Goal: Task Accomplishment & Management: Complete application form

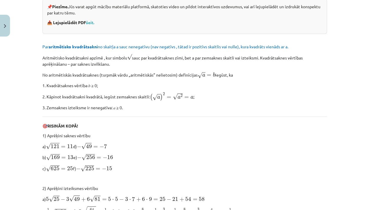
scroll to position [117, 0]
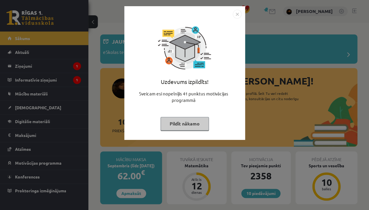
click at [328, 13] on div "Uzdevums izpildīts! Sveicam esi nopelnījis 41 punktus motivācijas programmā Pil…" at bounding box center [184, 105] width 369 height 210
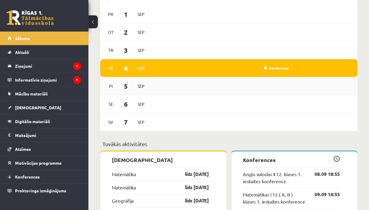
scroll to position [376, 0]
click at [283, 69] on link "Konference" at bounding box center [276, 68] width 25 height 5
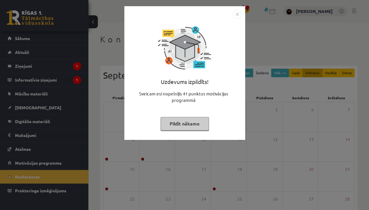
click at [283, 69] on div "Uzdevums izpildīts! Sveicam esi nopelnījis 41 punktus motivācijas programmā Pil…" at bounding box center [184, 105] width 369 height 210
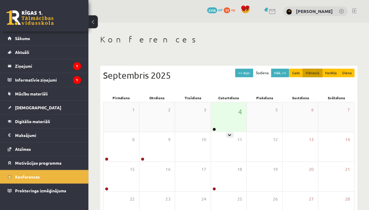
click at [225, 118] on div "4" at bounding box center [229, 116] width 36 height 29
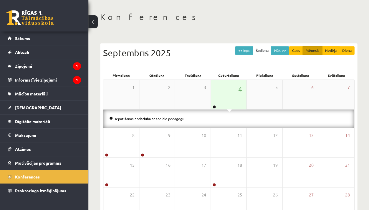
scroll to position [24, 0]
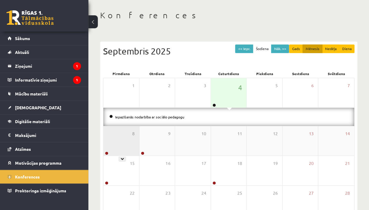
click at [110, 139] on div "8" at bounding box center [121, 140] width 36 height 29
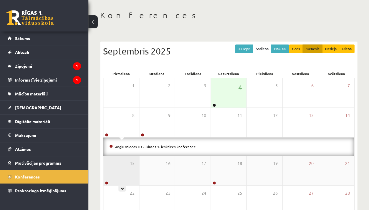
click at [105, 172] on div "15" at bounding box center [121, 170] width 36 height 29
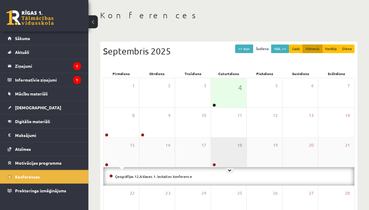
click at [222, 154] on div "18" at bounding box center [229, 151] width 36 height 29
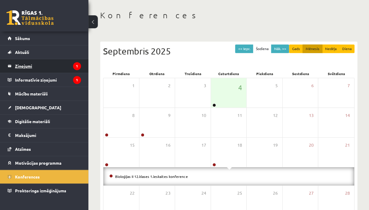
click at [28, 64] on legend "Ziņojumi 1" at bounding box center [48, 66] width 66 height 14
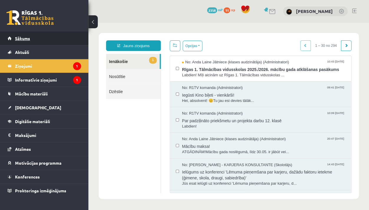
click at [69, 44] on link "Sākums" at bounding box center [44, 38] width 73 height 14
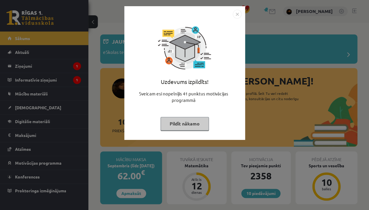
click at [69, 44] on div "Uzdevums izpildīts! Sveicam esi nopelnījis 41 punktus motivācijas programmā Pil…" at bounding box center [184, 105] width 369 height 210
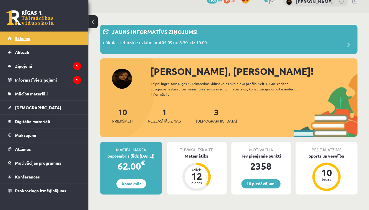
scroll to position [11, 0]
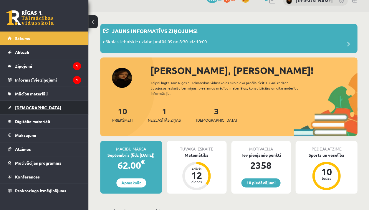
click at [20, 109] on span "[DEMOGRAPHIC_DATA]" at bounding box center [38, 107] width 46 height 5
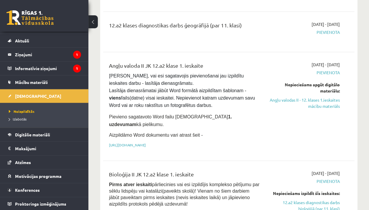
scroll to position [444, 0]
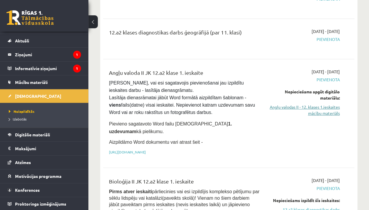
click at [334, 104] on link "Angļu valodas II - 12. klases 1.ieskaites mācību materiāls" at bounding box center [303, 110] width 71 height 12
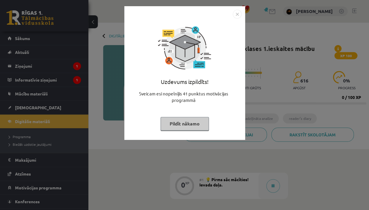
click at [189, 117] on button "Pildīt nākamo" at bounding box center [184, 124] width 48 height 14
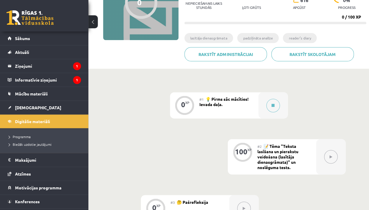
scroll to position [80, 0]
click at [279, 109] on div at bounding box center [272, 105] width 29 height 26
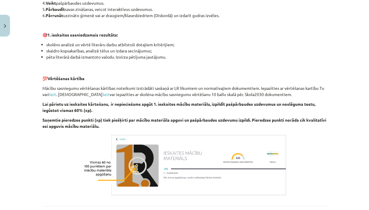
scroll to position [388, 0]
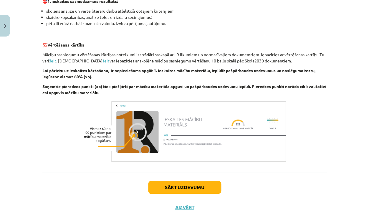
click at [185, 187] on button "Sākt uzdevumu" at bounding box center [184, 187] width 73 height 13
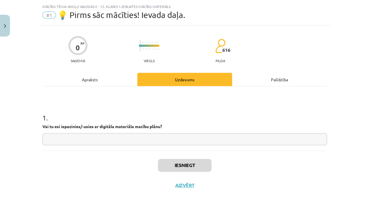
click at [154, 137] on input "text" at bounding box center [184, 139] width 284 height 12
type input "*"
click at [111, 82] on div "Apraksts" at bounding box center [89, 79] width 95 height 13
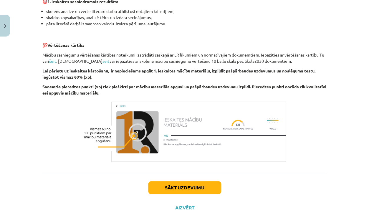
scroll to position [388, 0]
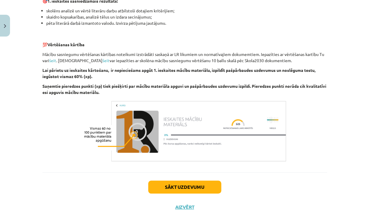
click at [180, 182] on button "Sākt uzdevumu" at bounding box center [184, 186] width 73 height 13
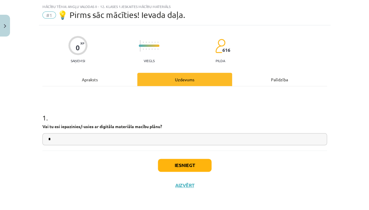
click at [167, 137] on input "*" at bounding box center [184, 139] width 284 height 12
type input "***"
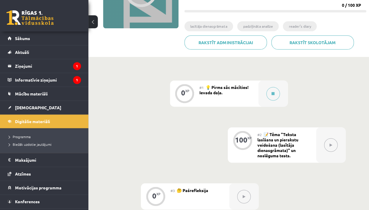
scroll to position [161, 0]
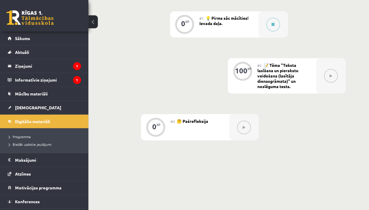
click at [331, 71] on button at bounding box center [331, 76] width 14 height 14
click at [267, 24] on button at bounding box center [273, 25] width 14 height 14
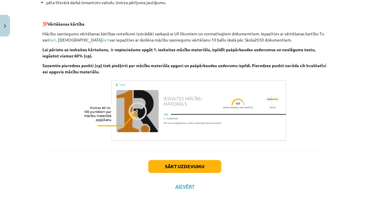
click at [205, 164] on button "Sākt uzdevumu" at bounding box center [184, 166] width 73 height 13
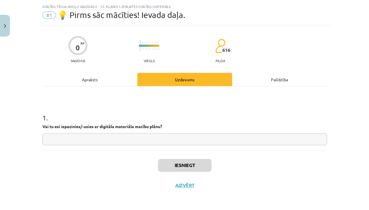
scroll to position [14, 0]
click at [182, 136] on input "text" at bounding box center [184, 139] width 284 height 12
type input "**"
click at [191, 166] on button "Iesniegt" at bounding box center [185, 165] width 54 height 13
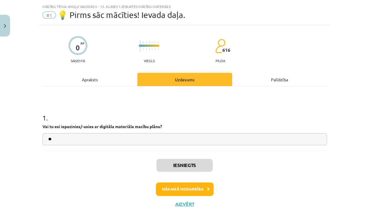
click at [194, 188] on button "Nākamā nodarbība" at bounding box center [185, 189] width 58 height 14
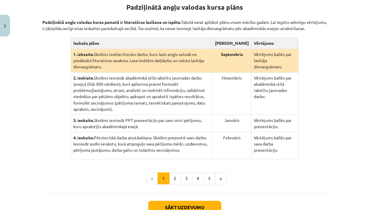
scroll to position [124, 0]
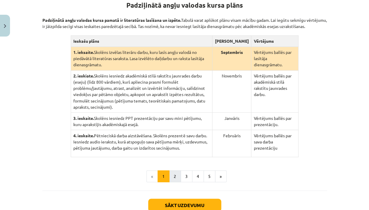
click at [176, 182] on button "2" at bounding box center [175, 176] width 12 height 12
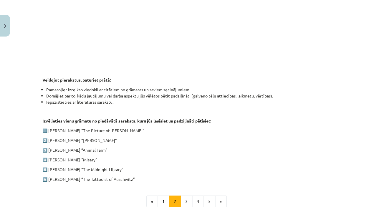
scroll to position [234, 0]
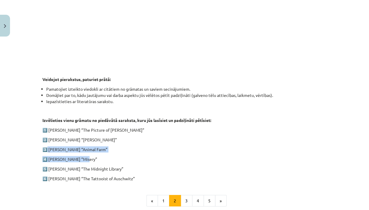
drag, startPoint x: 47, startPoint y: 148, endPoint x: 85, endPoint y: 155, distance: 38.5
click at [85, 155] on div "1. ieskaite angļu valodā Pirmās ieskaites pamatā ir lasītāja dienasgrāmatas vei…" at bounding box center [184, 30] width 284 height 301
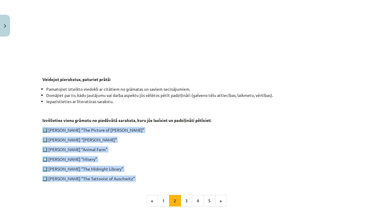
drag, startPoint x: 40, startPoint y: 122, endPoint x: 91, endPoint y: 193, distance: 87.6
click at [91, 193] on div "100 XP Saņemsi Grūts 616 pilda Apraksts Uzdevums Palīdzība 1. ieskaite angļu va…" at bounding box center [184, 36] width 291 height 445
copy div "1️⃣ Oscar Wilde “The Picture of Dorian Gray” 2️⃣ Charles Dickens “Oliver Twist”…"
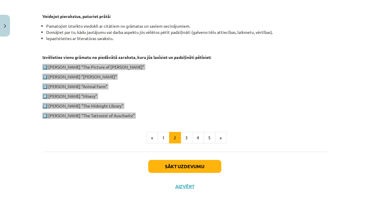
scroll to position [297, 0]
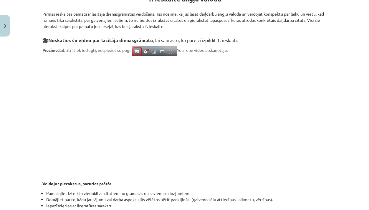
scroll to position [257, 0]
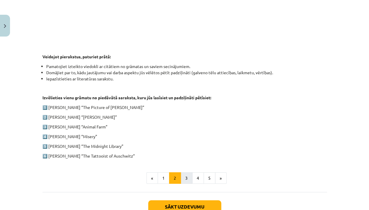
click at [184, 177] on button "3" at bounding box center [186, 178] width 12 height 12
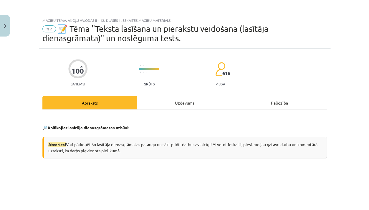
scroll to position [0, 0]
click at [184, 105] on div "Uzdevums" at bounding box center [184, 102] width 95 height 13
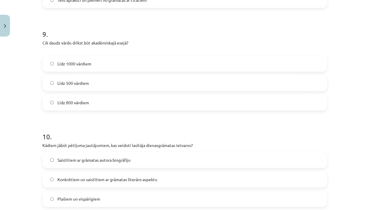
scroll to position [877, 0]
click at [172, 103] on label "Līdz 800 vārdiem" at bounding box center [184, 102] width 283 height 15
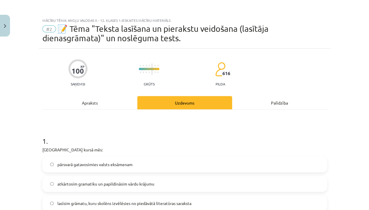
scroll to position [0, 0]
click at [108, 100] on div "Apraksts" at bounding box center [89, 102] width 95 height 13
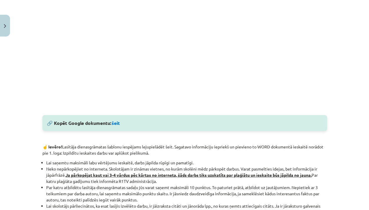
scroll to position [227, 0]
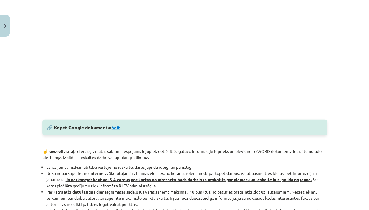
click at [117, 127] on link "šeit" at bounding box center [116, 127] width 8 height 6
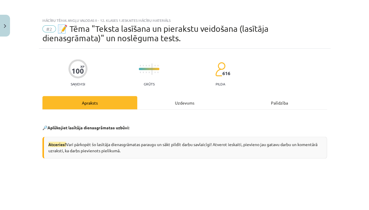
scroll to position [0, 0]
click at [201, 97] on div "Uzdevums" at bounding box center [184, 102] width 95 height 13
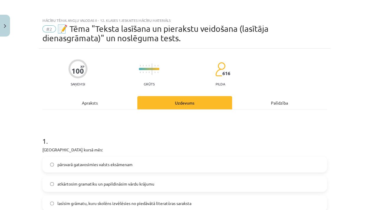
scroll to position [15, 0]
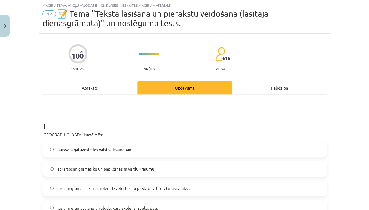
click at [105, 84] on div "Apraksts" at bounding box center [89, 87] width 95 height 13
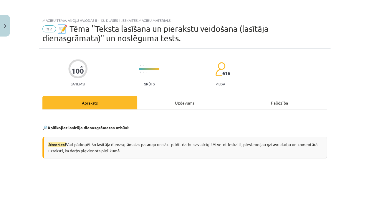
scroll to position [0, 0]
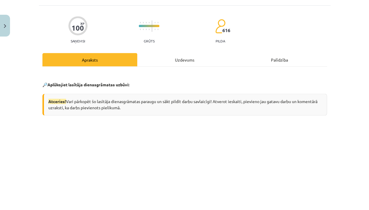
click at [191, 56] on div "Uzdevums" at bounding box center [184, 59] width 95 height 13
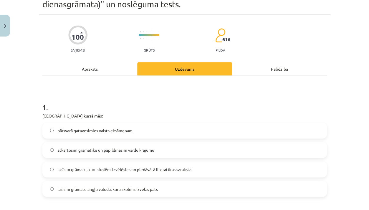
scroll to position [37, 0]
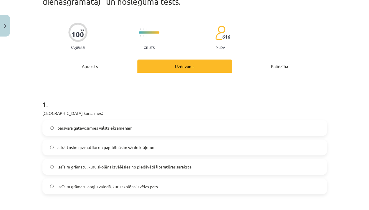
click at [104, 169] on span "lasīsim grāmatu, kuru skolēns izvēlēsies no piedāvātā literatūras saraksta" at bounding box center [124, 167] width 134 height 6
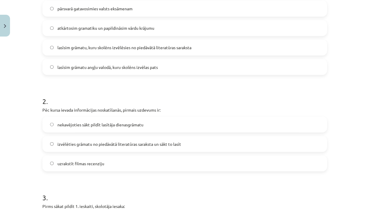
scroll to position [156, 0]
click at [123, 143] on span "izvēlēties grāmatu no piedāvātā literatūras saraksta un sākt to lasīt" at bounding box center [119, 143] width 124 height 6
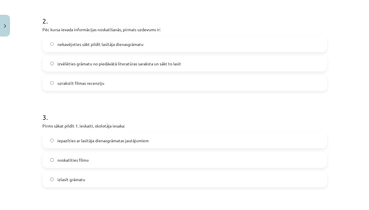
scroll to position [237, 0]
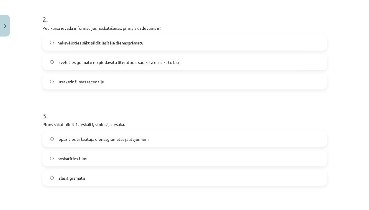
click at [125, 139] on span "iepazīties ar lasītāja dienasgrāmatas jautājumiem" at bounding box center [102, 139] width 91 height 6
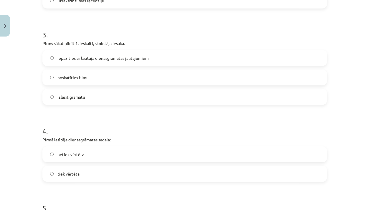
scroll to position [326, 0]
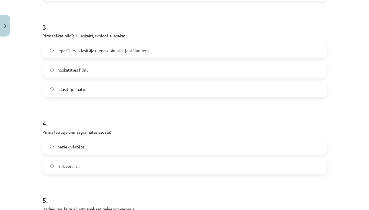
click at [127, 164] on label "tiek vērtēta" at bounding box center [184, 166] width 283 height 15
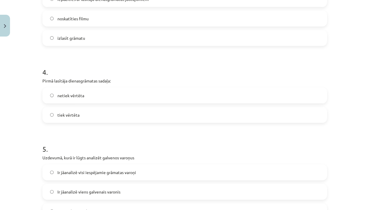
scroll to position [421, 0]
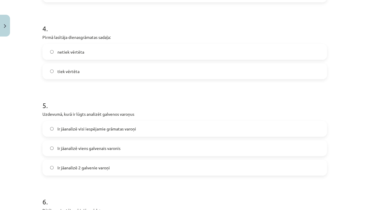
click at [127, 164] on label "Ir jāanalizē 2 galvenie varoņi" at bounding box center [184, 167] width 283 height 15
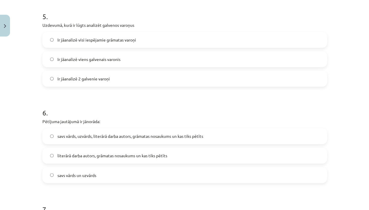
scroll to position [510, 0]
click at [130, 135] on span "savs vārds, uzvārds, literārā darba autors, grāmatas nosaukums un kas tiks pētī…" at bounding box center [130, 136] width 146 height 6
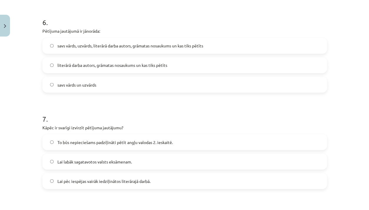
scroll to position [612, 0]
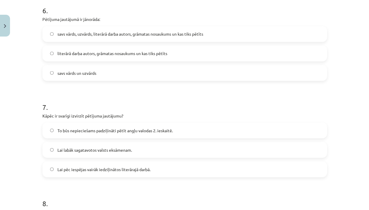
click at [129, 130] on span "To būs nepieciešams padziļināti pētīt angļu valodas 2. ieskaitē." at bounding box center [114, 130] width 115 height 6
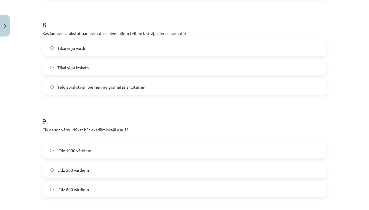
scroll to position [790, 0]
click at [133, 84] on span "Tēlu apraksti un piemēri no grāmatas ar citātiem" at bounding box center [101, 87] width 89 height 6
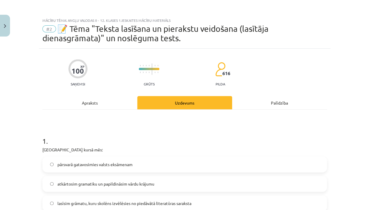
scroll to position [0, 0]
click at [114, 98] on div "Apraksts" at bounding box center [89, 102] width 95 height 13
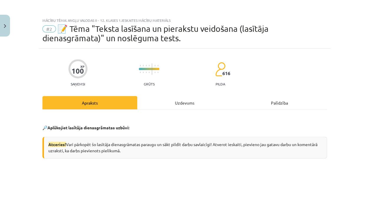
scroll to position [40, 0]
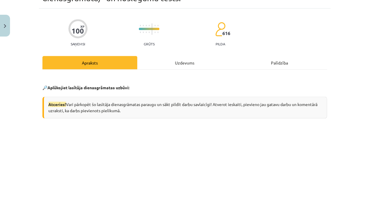
click at [172, 66] on div "Uzdevums" at bounding box center [184, 62] width 95 height 13
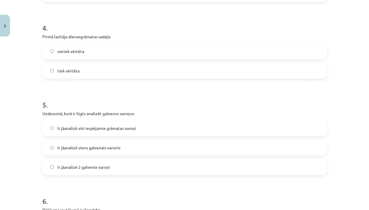
scroll to position [422, 0]
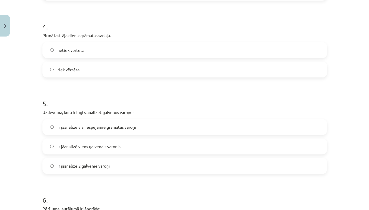
click at [108, 46] on label "netiek vērtēta" at bounding box center [184, 50] width 283 height 15
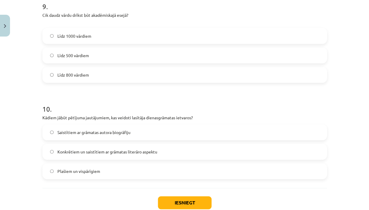
scroll to position [908, 0]
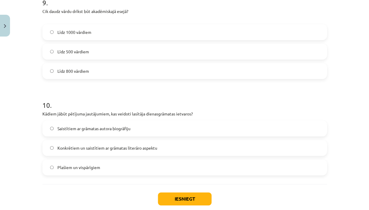
click at [130, 148] on span "Konkrētiem un saistītiem ar grāmatas literāro aspektu" at bounding box center [107, 148] width 100 height 6
click at [174, 199] on button "Iesniegt" at bounding box center [185, 198] width 54 height 13
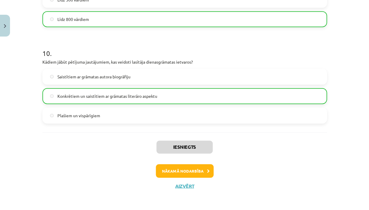
scroll to position [960, 0]
click at [190, 172] on button "Nākamā nodarbība" at bounding box center [185, 171] width 58 height 14
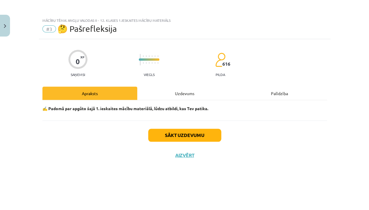
click at [182, 140] on button "Sākt uzdevumu" at bounding box center [184, 135] width 73 height 13
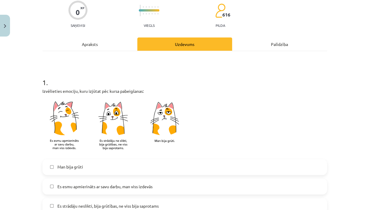
scroll to position [89, 0]
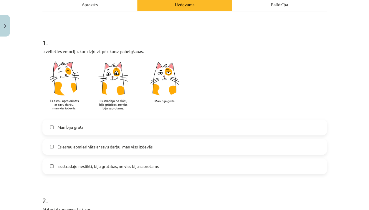
click at [175, 149] on label "Es esmu apmierināts ar savu darbu, man viss izdevās" at bounding box center [184, 146] width 283 height 15
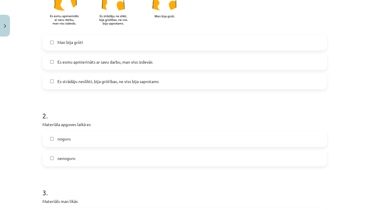
scroll to position [191, 0]
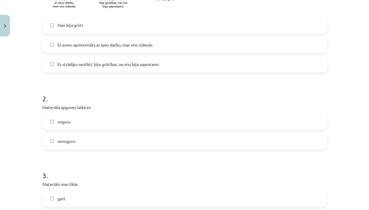
click at [175, 144] on label "nenoguru" at bounding box center [184, 141] width 283 height 15
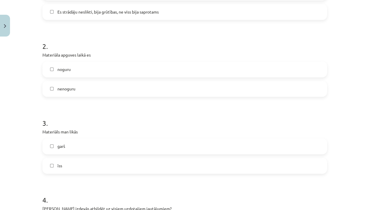
scroll to position [253, 0]
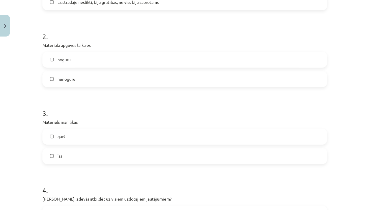
click at [175, 159] on label "īss" at bounding box center [184, 156] width 283 height 15
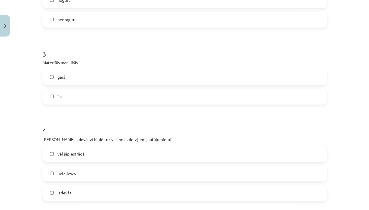
scroll to position [352, 0]
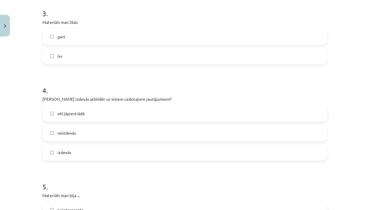
click at [170, 150] on label "izdevās" at bounding box center [184, 152] width 283 height 15
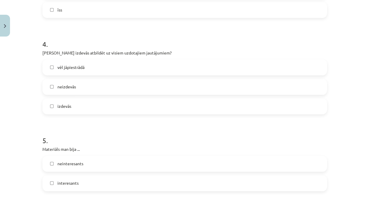
scroll to position [430, 0]
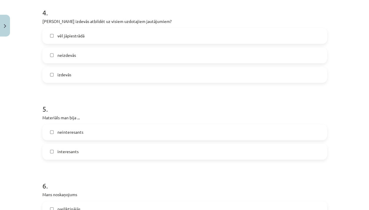
click at [170, 150] on label "interesants" at bounding box center [184, 151] width 283 height 15
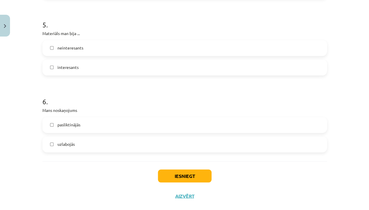
click at [170, 147] on label "uzlabojās" at bounding box center [184, 144] width 283 height 15
click at [188, 180] on button "Iesniegt" at bounding box center [185, 175] width 54 height 13
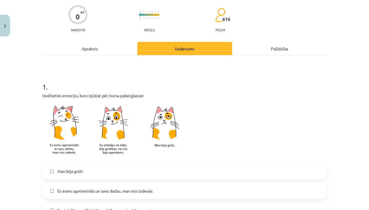
scroll to position [44, 0]
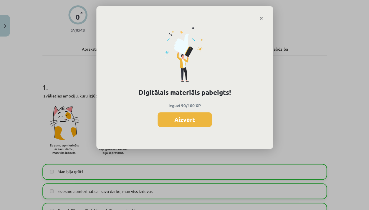
click at [174, 125] on button "Aizvērt" at bounding box center [184, 119] width 54 height 15
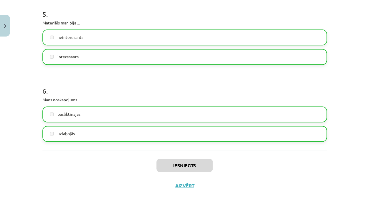
scroll to position [525, 0]
click at [189, 185] on button "Aizvērt" at bounding box center [184, 186] width 22 height 6
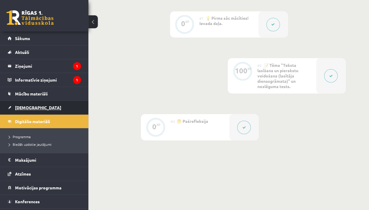
click at [41, 110] on link "[DEMOGRAPHIC_DATA]" at bounding box center [44, 108] width 73 height 14
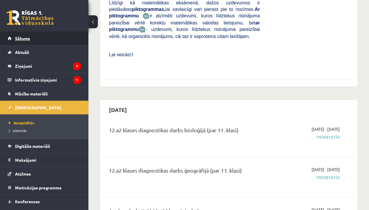
click at [47, 41] on link "Sākums" at bounding box center [44, 38] width 73 height 14
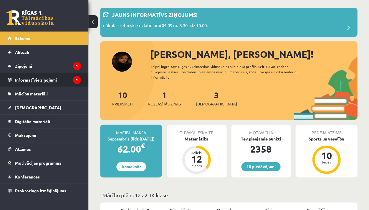
scroll to position [40, 0]
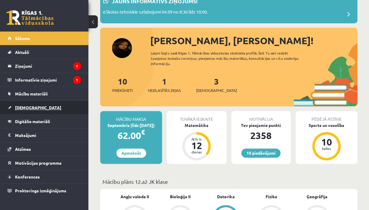
click at [47, 112] on link "[DEMOGRAPHIC_DATA]" at bounding box center [44, 108] width 73 height 14
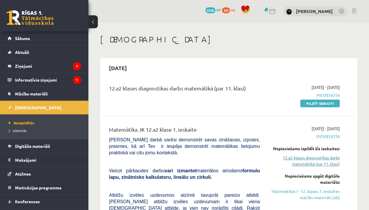
click at [316, 165] on link "12.a2 klases diagnostikas darbs matemātikā (par 11. klasi)" at bounding box center [303, 161] width 71 height 12
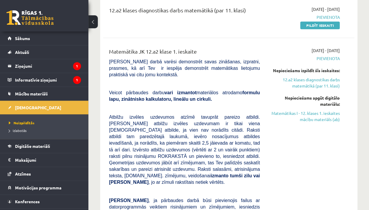
click at [315, 73] on div "Nepieciešams izpildīt šīs ieskaites: 12.a2 klases diagnostikas darbs matemātikā…" at bounding box center [303, 77] width 71 height 21
click at [315, 88] on link "12.a2 klases diagnostikas darbs matemātikā (par 11. klasi)" at bounding box center [303, 83] width 71 height 12
click at [315, 84] on link "12.a2 klases diagnostikas darbs matemātikā (par 11. klasi)" at bounding box center [303, 83] width 71 height 12
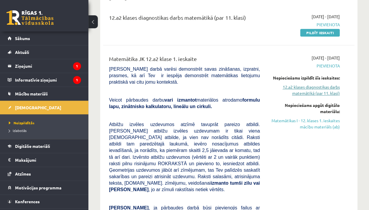
click at [321, 89] on link "12.a2 klases diagnostikas darbs matemātikā (par 11. klasi)" at bounding box center [303, 90] width 71 height 12
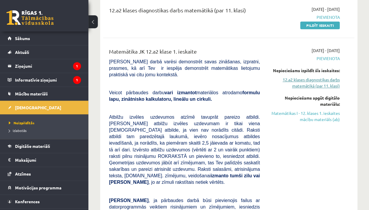
click at [321, 89] on div "2025-09-01 - 2025-09-15 Pievienota Nepieciešams izpildīt šīs ieskaites: 12.a2 k…" at bounding box center [304, 172] width 80 height 251
click at [322, 80] on link "12.a2 klases diagnostikas darbs matemātikā (par 11. klasi)" at bounding box center [303, 83] width 71 height 12
click at [322, 82] on link "12.a2 klases diagnostikas darbs matemātikā (par 11. klasi)" at bounding box center [303, 83] width 71 height 12
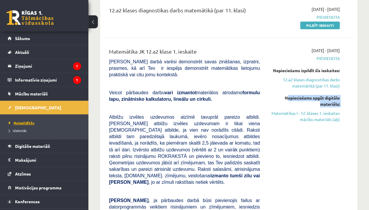
click at [24, 122] on span "Neizpildītās" at bounding box center [22, 122] width 26 height 5
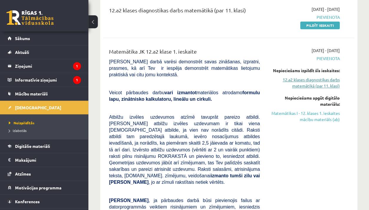
click at [320, 86] on link "12.a2 klases diagnostikas darbs matemātikā (par 11. klasi)" at bounding box center [303, 83] width 71 height 12
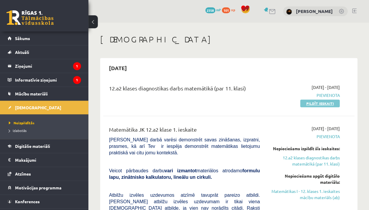
click at [323, 104] on link "Pildīt ieskaiti" at bounding box center [319, 103] width 39 height 8
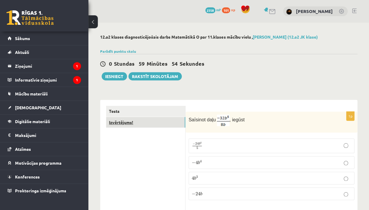
click at [168, 122] on link "Izvērtējums!" at bounding box center [145, 122] width 79 height 11
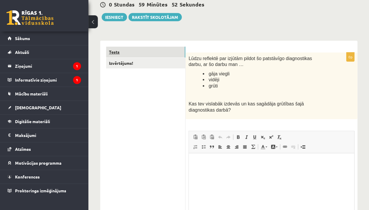
click at [144, 53] on link "Tests" at bounding box center [145, 52] width 79 height 11
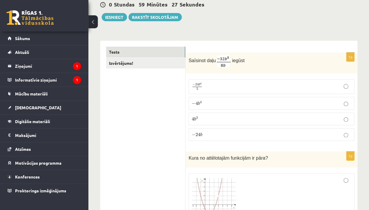
click at [218, 101] on p "− 4 b 4 − 4 b 4" at bounding box center [271, 103] width 159 height 6
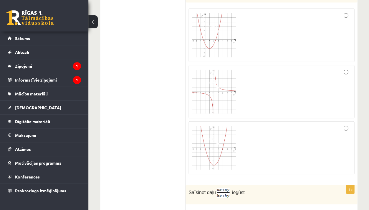
scroll to position [219, 0]
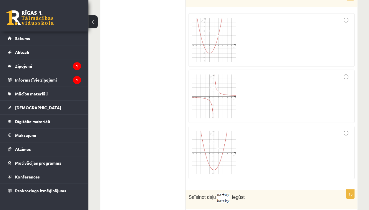
click at [233, 52] on img at bounding box center [214, 40] width 44 height 44
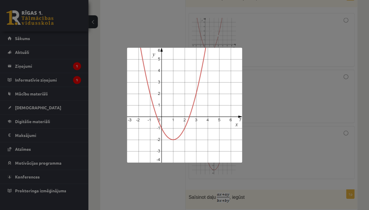
click at [294, 65] on div at bounding box center [184, 105] width 369 height 210
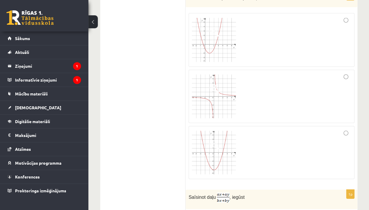
click at [348, 21] on div at bounding box center [271, 39] width 159 height 47
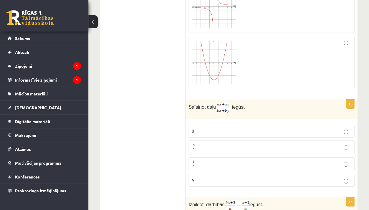
scroll to position [358, 0]
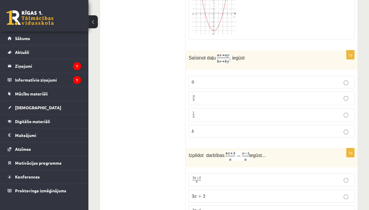
click at [240, 91] on label "a b a b" at bounding box center [271, 98] width 166 height 14
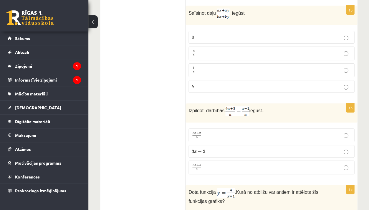
scroll to position [414, 0]
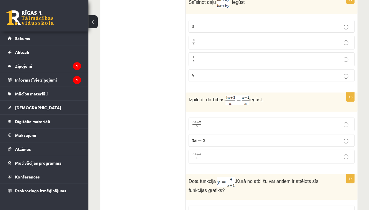
click at [234, 153] on p "3 x + 4 a 3 x + 4 a" at bounding box center [271, 156] width 159 height 7
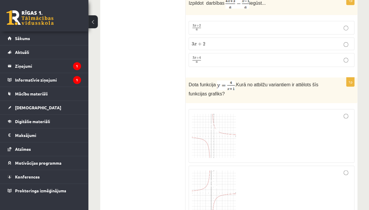
scroll to position [579, 0]
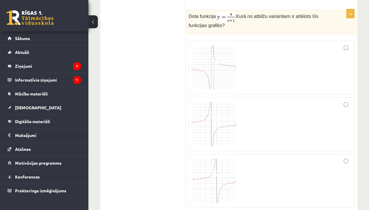
drag, startPoint x: 345, startPoint y: 114, endPoint x: 353, endPoint y: 114, distance: 7.7
click at [353, 114] on label at bounding box center [271, 124] width 166 height 54
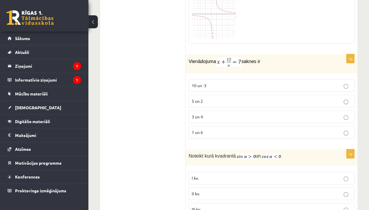
scroll to position [799, 0]
click at [276, 116] on p "3 un 4" at bounding box center [271, 116] width 159 height 6
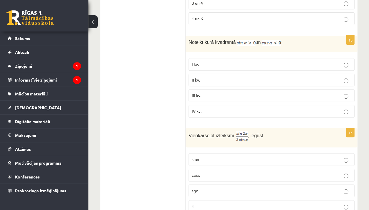
scroll to position [913, 0]
click at [249, 76] on p "II kv." at bounding box center [271, 79] width 159 height 6
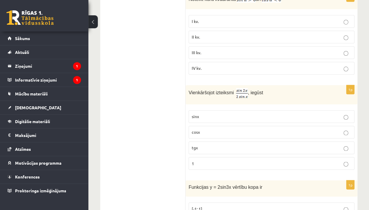
scroll to position [958, 0]
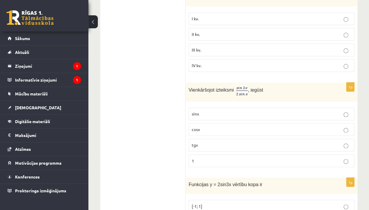
click at [243, 128] on p "cosx" at bounding box center [271, 129] width 159 height 6
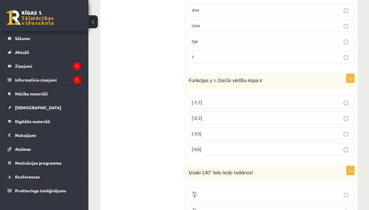
scroll to position [1064, 0]
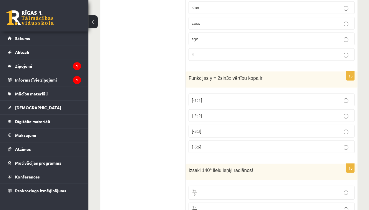
click at [222, 112] on p "[-2; 2]" at bounding box center [271, 115] width 159 height 6
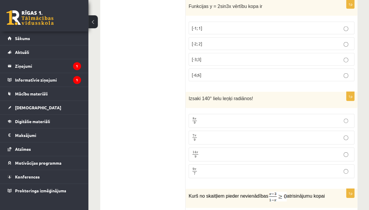
scroll to position [1169, 0]
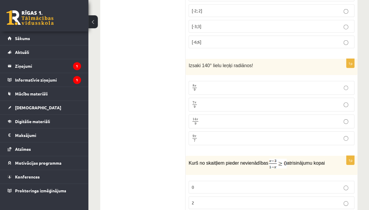
click at [223, 102] on p "7 π 9 7 π 9" at bounding box center [271, 104] width 159 height 7
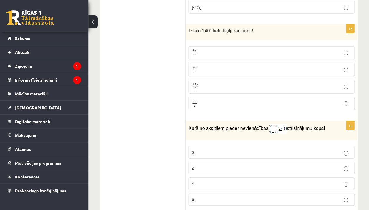
scroll to position [1242, 0]
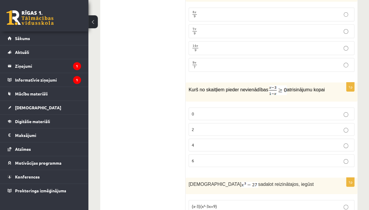
click at [231, 128] on p "2" at bounding box center [271, 129] width 159 height 6
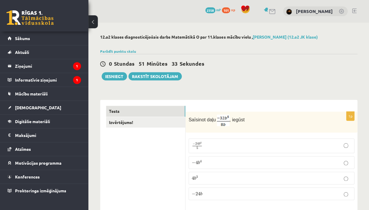
scroll to position [0, 0]
click at [231, 131] on div "Saīsinot daļu , iegūst" at bounding box center [271, 122] width 172 height 21
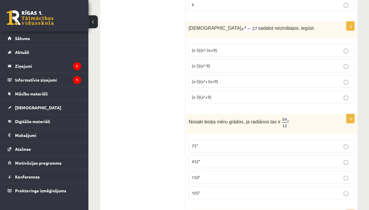
scroll to position [1399, 0]
click at [215, 55] on label "(x-3)(x²-3x+9)" at bounding box center [271, 50] width 166 height 13
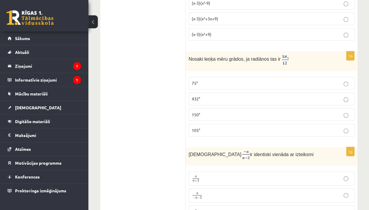
scroll to position [1467, 0]
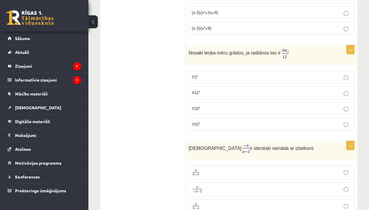
click at [210, 129] on label "105°" at bounding box center [271, 123] width 166 height 13
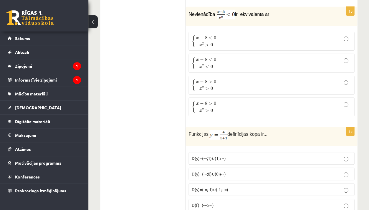
scroll to position [1700, 0]
click at [212, 47] on label "{ x − 8 < 0 x 2 > 0 { x − 8 < 0 x 2 > 0" at bounding box center [271, 41] width 166 height 19
click at [211, 65] on span "0" at bounding box center [211, 67] width 2 height 4
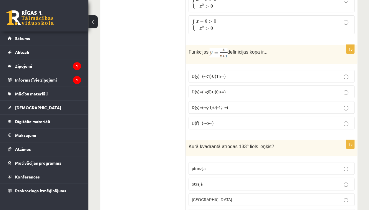
scroll to position [1782, 0]
click at [222, 107] on span "D(y)=(-∞;-1)∪(-1;+∞)" at bounding box center [210, 107] width 36 height 5
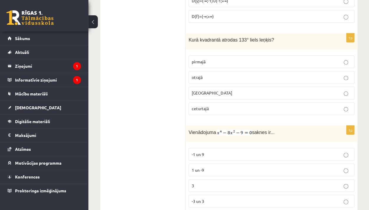
scroll to position [1890, 0]
click at [220, 79] on label "otrajā" at bounding box center [271, 76] width 166 height 13
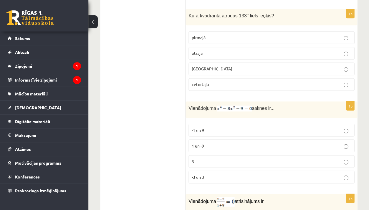
scroll to position [1915, 0]
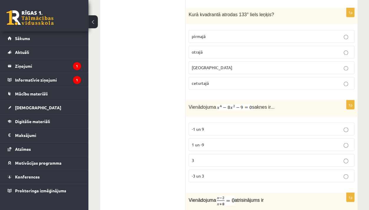
click at [223, 173] on p "-3 un 3" at bounding box center [271, 175] width 159 height 6
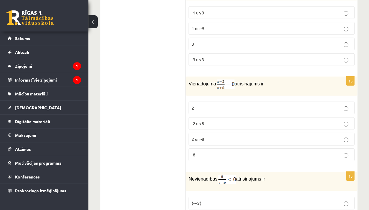
scroll to position [2032, 0]
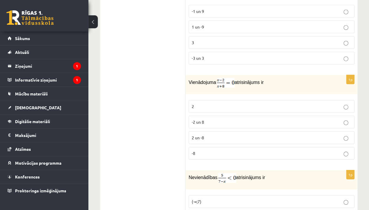
click at [211, 107] on p "2" at bounding box center [271, 106] width 159 height 6
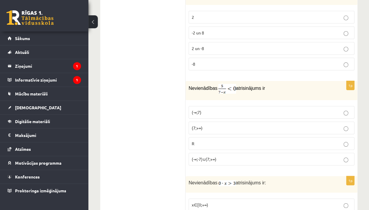
scroll to position [2122, 0]
click at [196, 127] on span "(7;+∞)" at bounding box center [197, 127] width 11 height 5
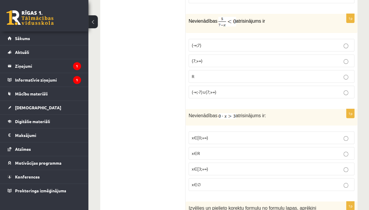
scroll to position [2231, 0]
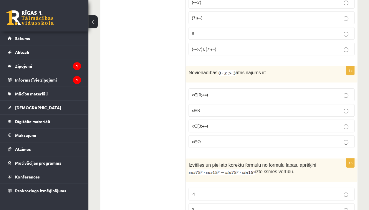
click at [205, 141] on label "x∈∅" at bounding box center [271, 141] width 166 height 13
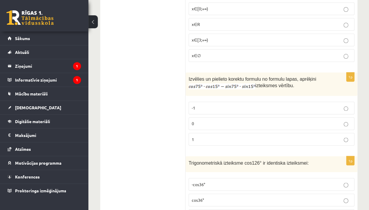
scroll to position [2319, 0]
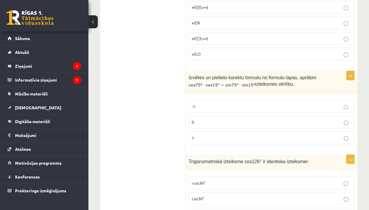
click at [209, 116] on label "0" at bounding box center [271, 122] width 166 height 13
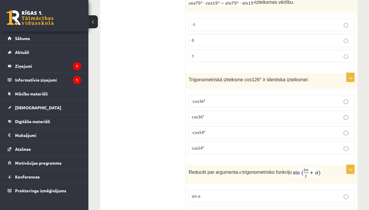
scroll to position [2401, 0]
click at [196, 129] on span "-cos54°" at bounding box center [199, 131] width 14 height 5
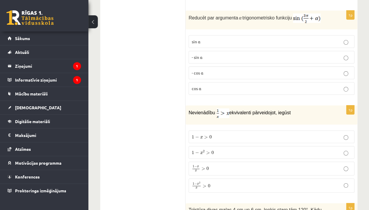
scroll to position [2553, 0]
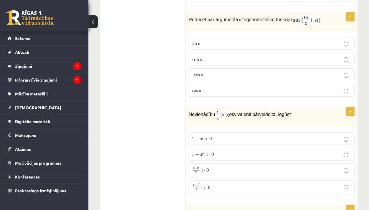
click at [198, 75] on span "- cos ⁡α" at bounding box center [197, 74] width 11 height 5
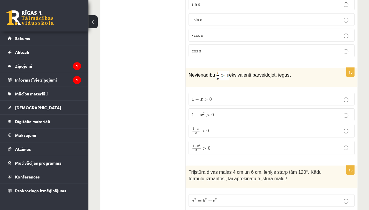
scroll to position [2594, 0]
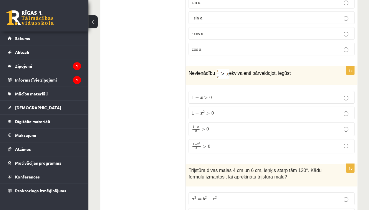
click at [197, 150] on span "1 − x 2 x > 0 1 − x 2 x > 0" at bounding box center [201, 146] width 18 height 8
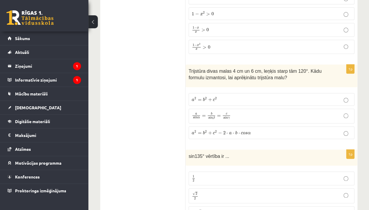
scroll to position [2696, 0]
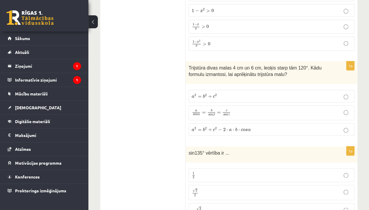
click at [244, 111] on p "a s i n α = b s i n β = c s i n γ a s i n α = b s i n β = c s i n γ" at bounding box center [271, 113] width 159 height 8
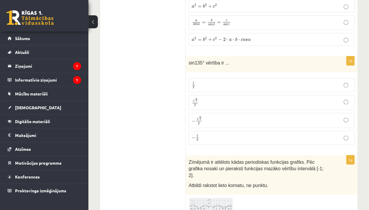
scroll to position [2784, 0]
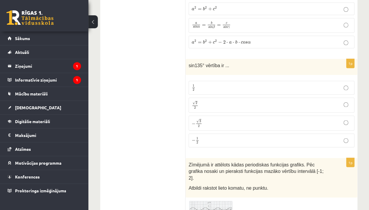
click at [236, 105] on p "√ 2 2 2 2" at bounding box center [271, 105] width 159 height 9
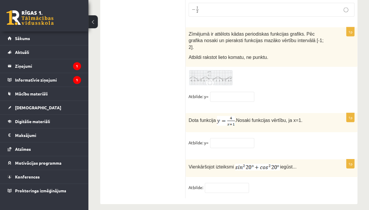
scroll to position [2914, 0]
click at [229, 92] on input "text" at bounding box center [232, 97] width 44 height 10
type input "**"
click at [235, 139] on input "text" at bounding box center [232, 143] width 44 height 10
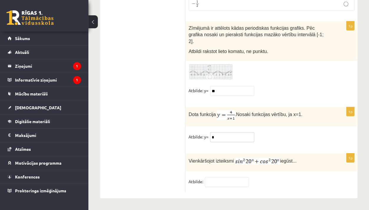
scroll to position [2920, 0]
type input "*"
click at [236, 183] on input "text" at bounding box center [227, 183] width 44 height 10
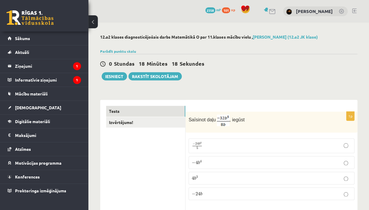
scroll to position [0, 0]
type input "*"
click at [147, 126] on link "Izvērtējums!" at bounding box center [145, 122] width 79 height 11
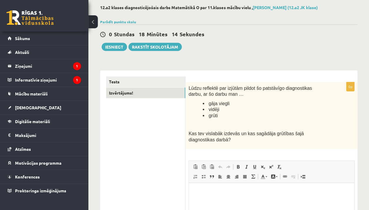
scroll to position [29, 0]
click at [232, 196] on html at bounding box center [271, 192] width 165 height 18
click at [122, 49] on button "Iesniegt" at bounding box center [114, 47] width 25 height 8
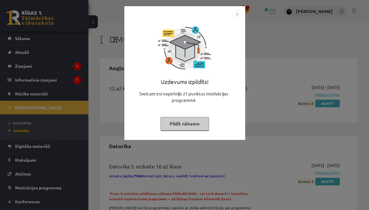
click at [284, 109] on div "Uzdevums izpildīts! Sveicam esi nopelnījis 21 punktus motivācijas programmā Pil…" at bounding box center [184, 105] width 369 height 210
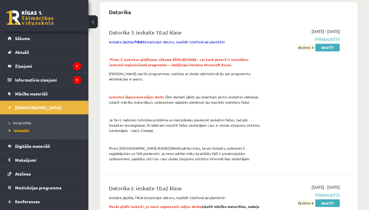
scroll to position [110, 0]
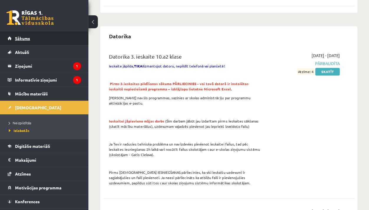
click at [26, 39] on span "Sākums" at bounding box center [22, 38] width 15 height 5
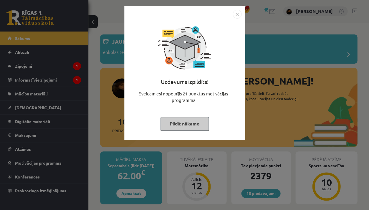
click at [319, 69] on div "Uzdevums izpildīts! Sveicam esi nopelnījis 21 punktus motivācijas programmā Pil…" at bounding box center [184, 105] width 369 height 210
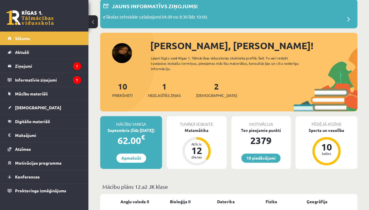
scroll to position [20, 0]
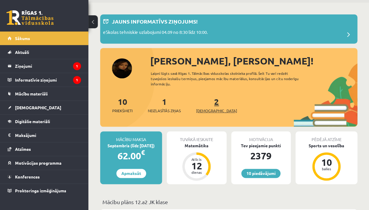
click at [215, 109] on span "[DEMOGRAPHIC_DATA]" at bounding box center [216, 111] width 41 height 6
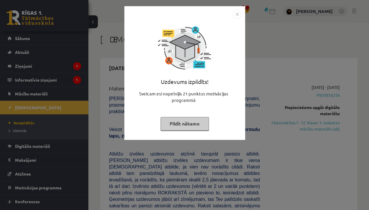
click at [284, 146] on div "Uzdevums izpildīts! Sveicam esi nopelnījis 21 punktus motivācijas programmā Pil…" at bounding box center [184, 105] width 369 height 210
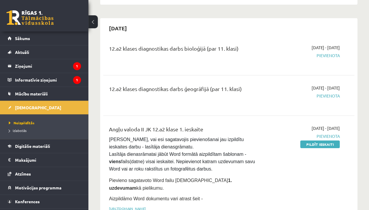
scroll to position [433, 0]
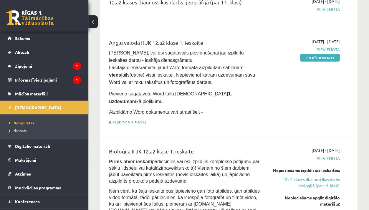
click at [146, 120] on link "[URL][DOMAIN_NAME]" at bounding box center [127, 122] width 37 height 5
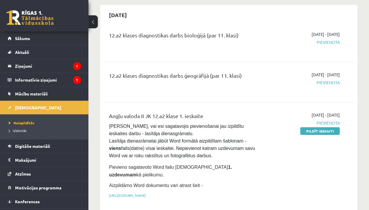
scroll to position [358, 0]
